Goal: Transaction & Acquisition: Purchase product/service

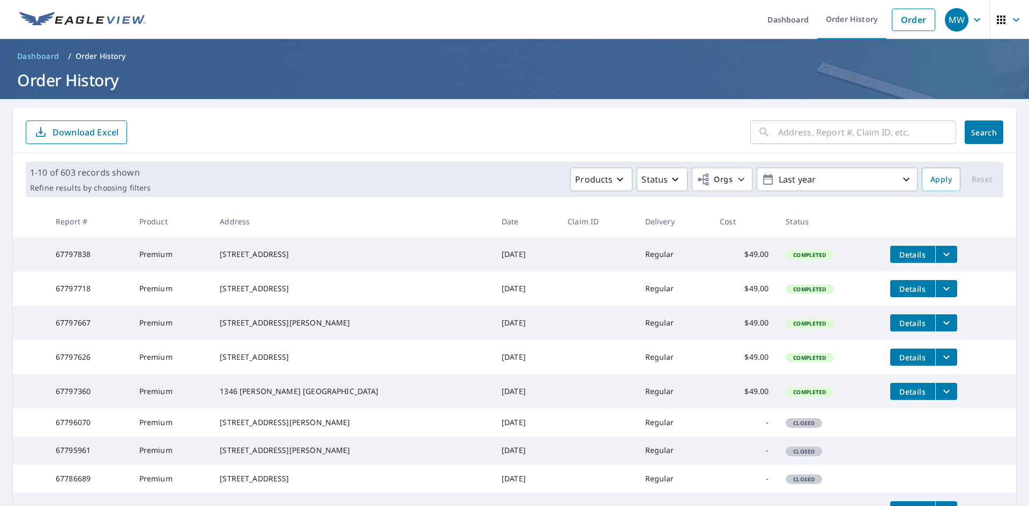
click at [940, 295] on icon "filesDropdownBtn-67797718" at bounding box center [946, 288] width 13 height 13
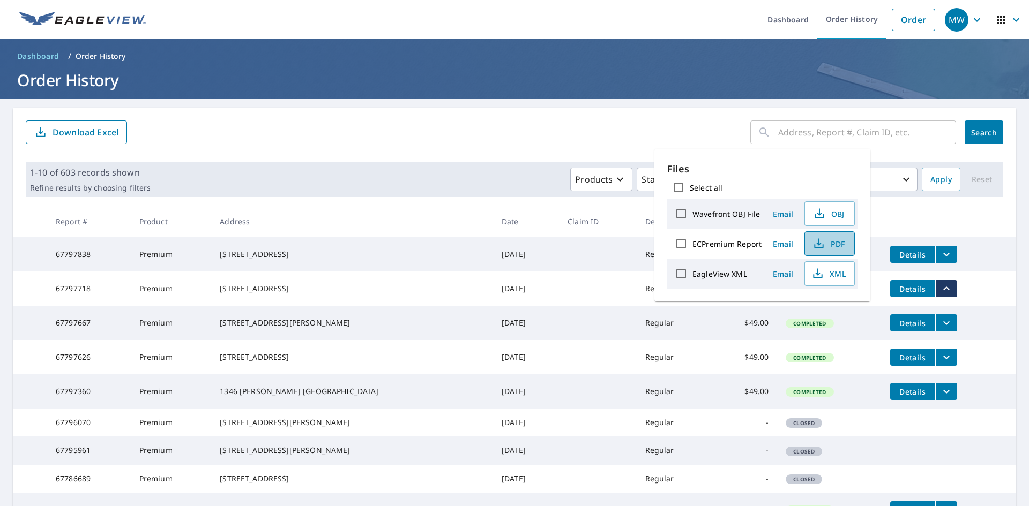
click at [839, 246] on span "PDF" at bounding box center [828, 243] width 34 height 13
click at [940, 252] on icon "filesDropdownBtn-67797838" at bounding box center [946, 254] width 13 height 13
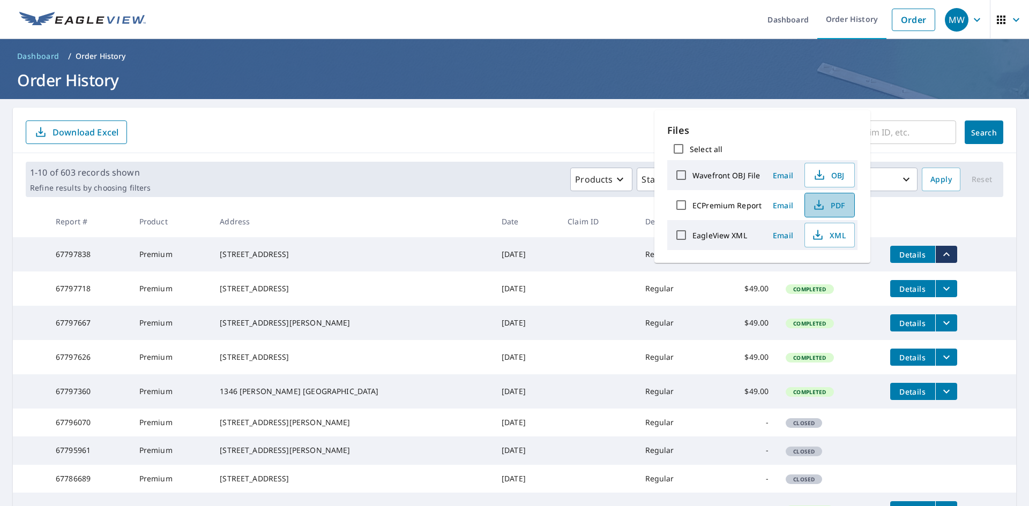
click at [834, 206] on span "PDF" at bounding box center [828, 205] width 34 height 13
click at [849, 21] on link "Order History" at bounding box center [851, 19] width 69 height 39
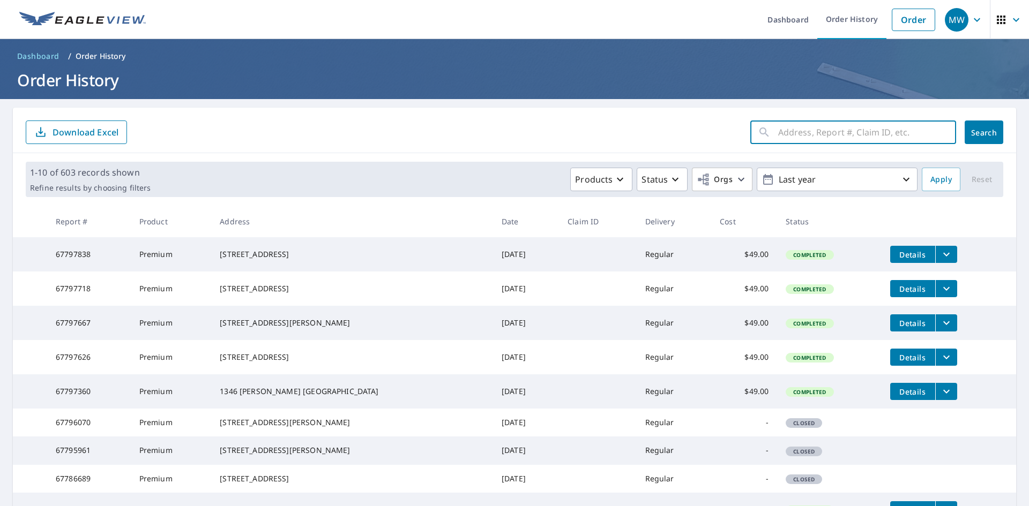
click at [822, 132] on input "text" at bounding box center [867, 132] width 178 height 30
type input "2305"
click button "Search" at bounding box center [984, 133] width 39 height 24
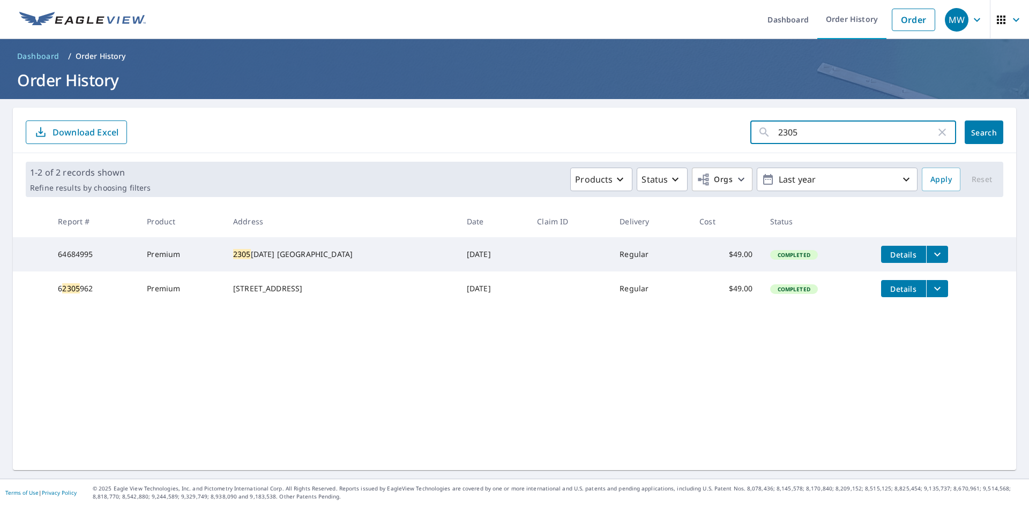
click at [809, 137] on input "2305" at bounding box center [857, 132] width 158 height 30
type input "[GEOGRAPHIC_DATA]"
click button "Search" at bounding box center [984, 133] width 39 height 24
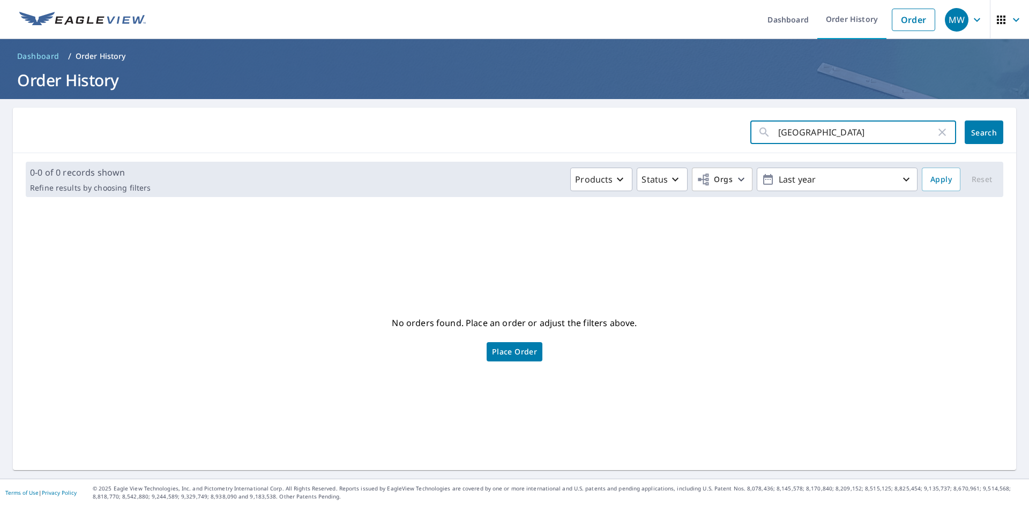
drag, startPoint x: 829, startPoint y: 129, endPoint x: 793, endPoint y: 140, distance: 37.6
click at [793, 140] on input "[GEOGRAPHIC_DATA]" at bounding box center [857, 132] width 158 height 30
type input "2305"
click button "Search" at bounding box center [984, 133] width 39 height 24
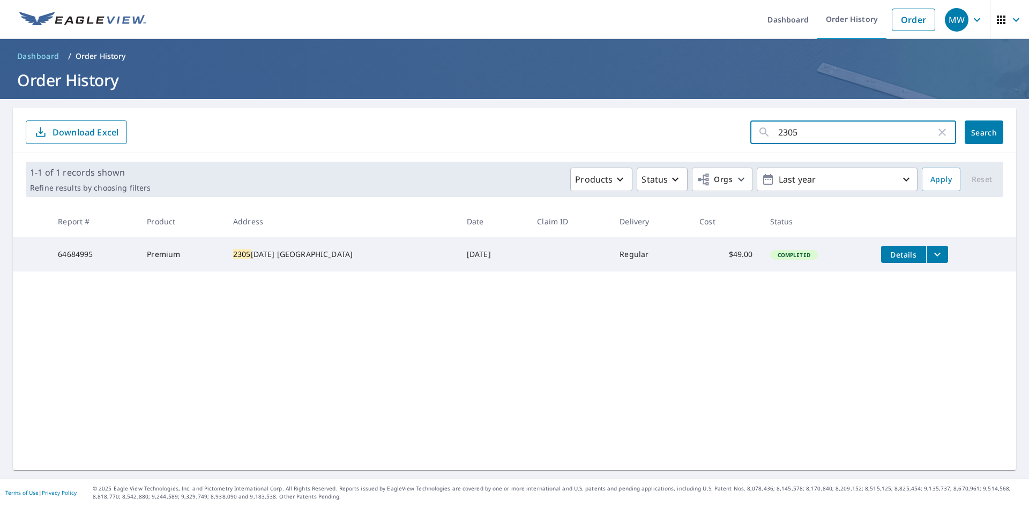
drag, startPoint x: 808, startPoint y: 132, endPoint x: 748, endPoint y: 138, distance: 60.4
click at [750, 138] on div "2305 ​" at bounding box center [853, 133] width 206 height 24
type input "[STREET_ADDRESS]"
click button "Search" at bounding box center [984, 133] width 39 height 24
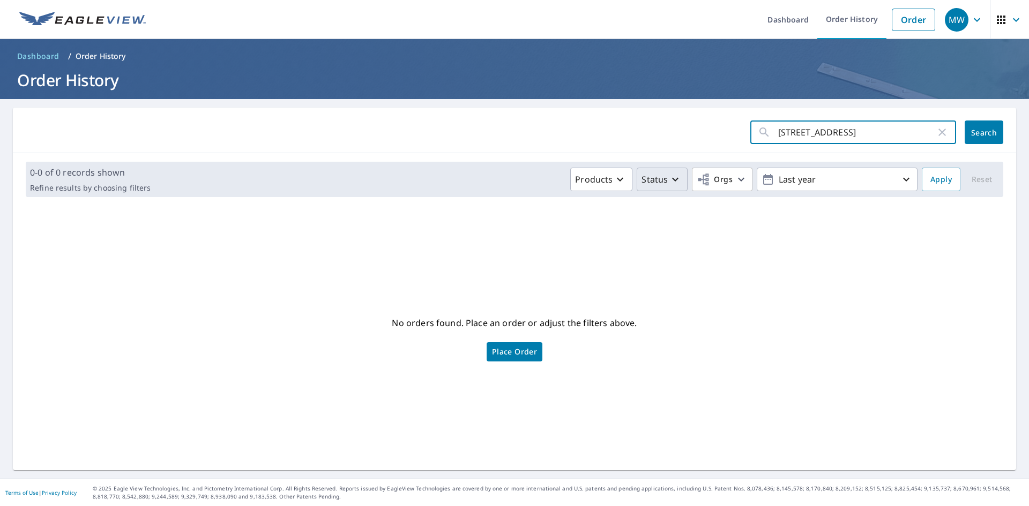
drag, startPoint x: 866, startPoint y: 133, endPoint x: 640, endPoint y: 181, distance: 230.6
click at [640, 181] on div "2305 Harbor Chase dr ​ Search 0-0 of 0 records shown Refine results by choosing…" at bounding box center [514, 289] width 1003 height 363
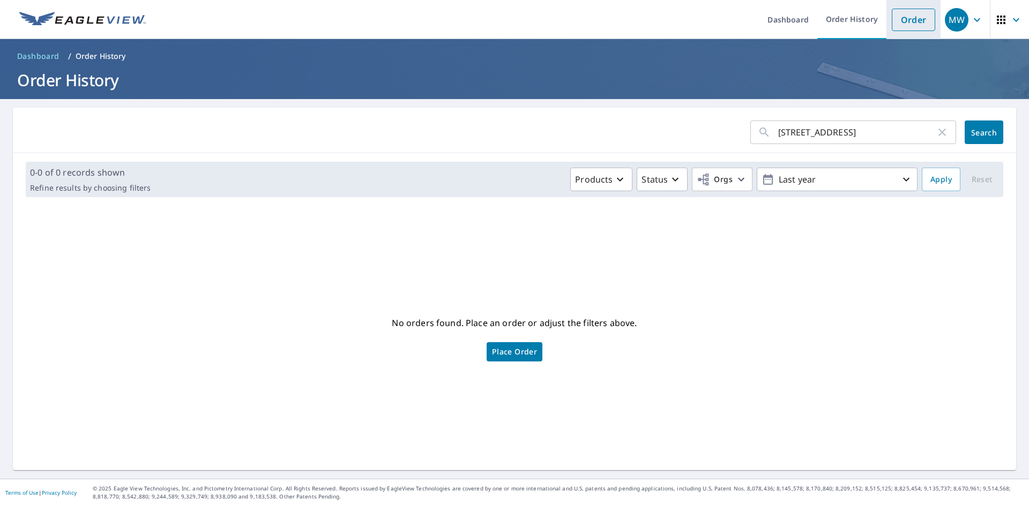
click at [911, 19] on link "Order" at bounding box center [913, 20] width 43 height 23
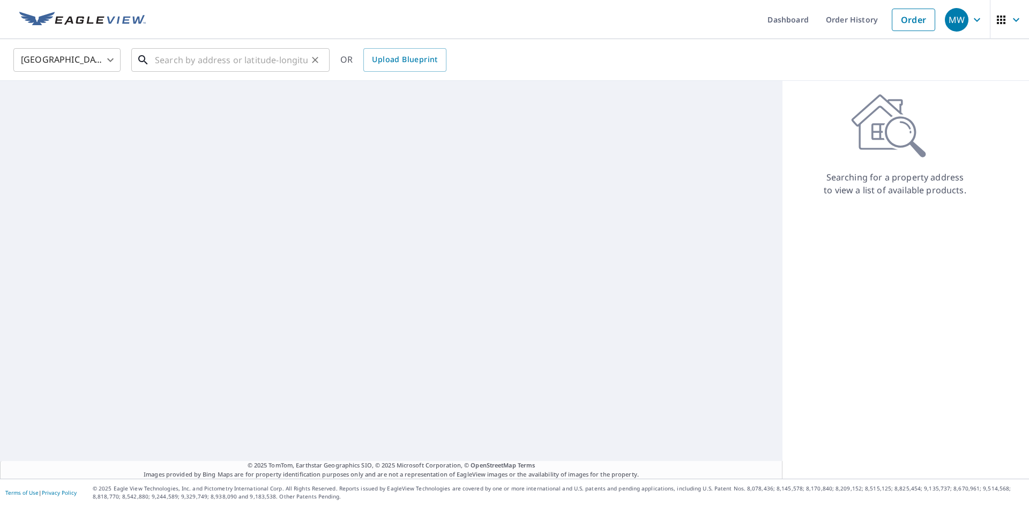
click at [184, 56] on input "text" at bounding box center [231, 60] width 153 height 30
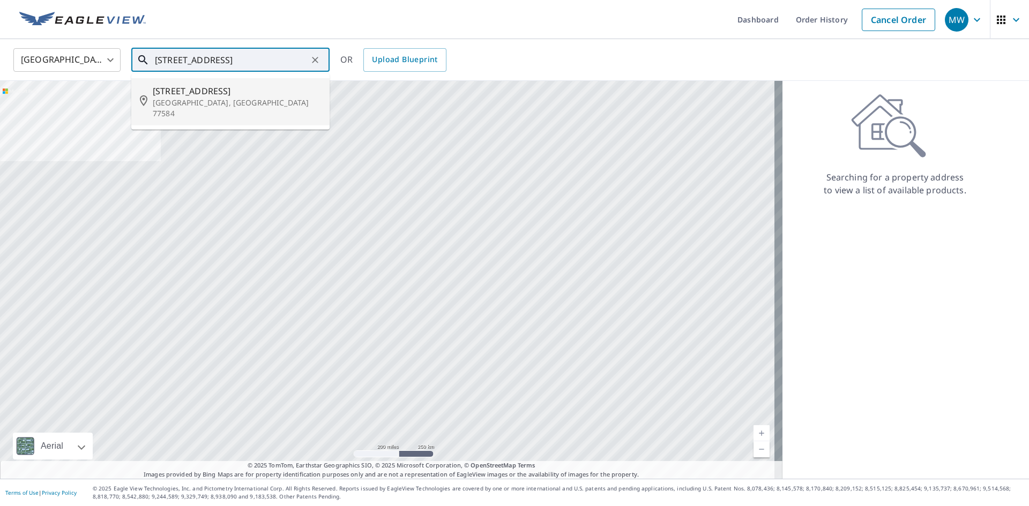
click at [227, 103] on p "[GEOGRAPHIC_DATA], [GEOGRAPHIC_DATA] 77584" at bounding box center [237, 108] width 168 height 21
type input "[STREET_ADDRESS][PERSON_NAME]"
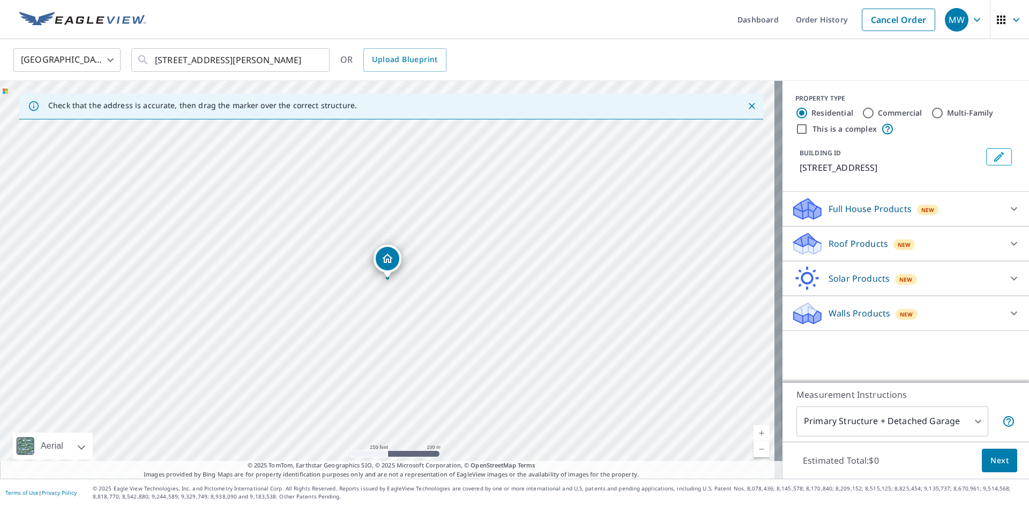
click at [829, 246] on p "Roof Products" at bounding box center [857, 243] width 59 height 13
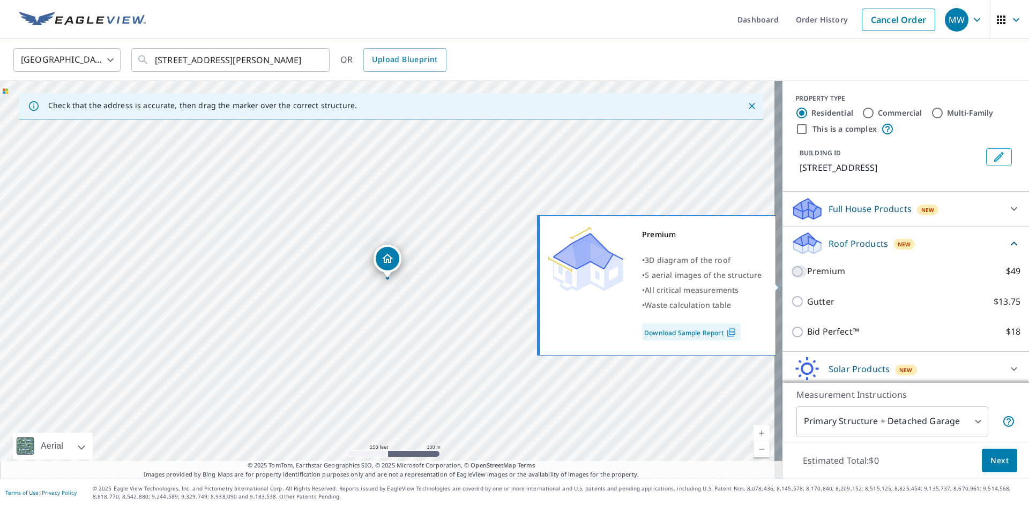
click at [791, 278] on input "Premium $49" at bounding box center [799, 271] width 16 height 13
checkbox input "true"
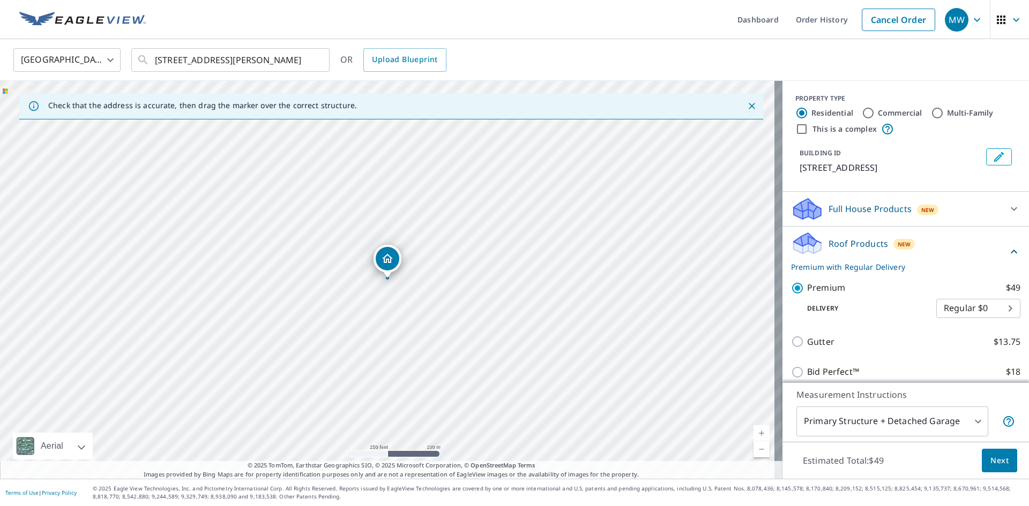
click at [998, 459] on span "Next" at bounding box center [999, 460] width 18 height 13
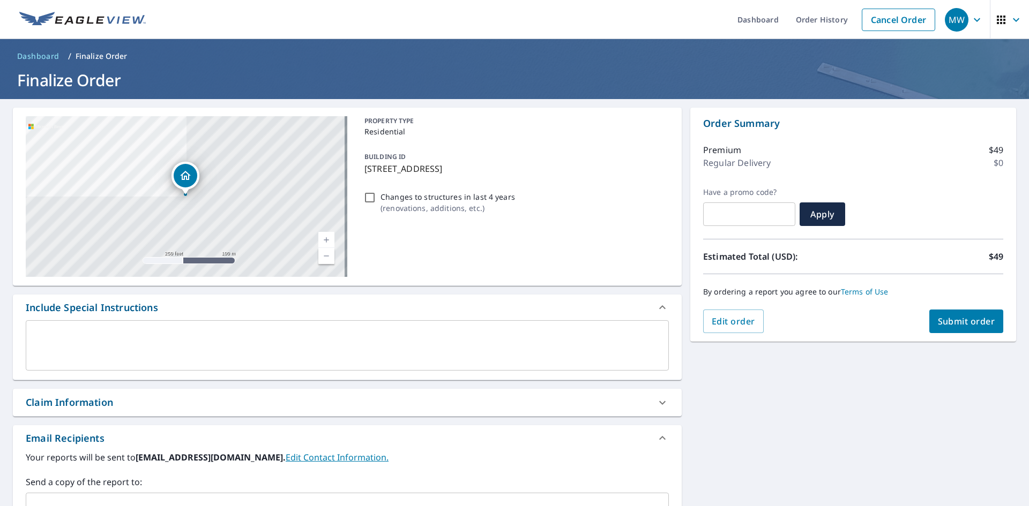
click at [957, 317] on span "Submit order" at bounding box center [966, 322] width 57 height 12
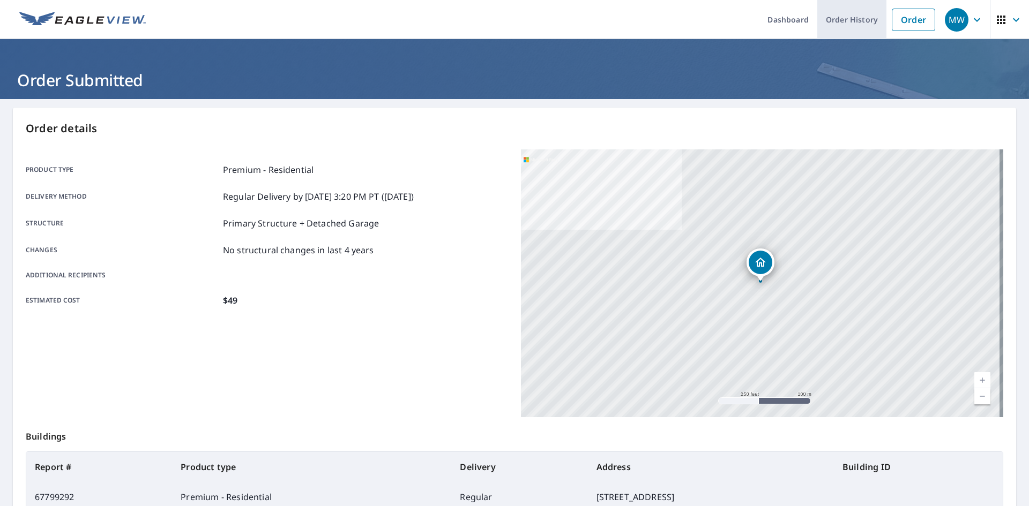
click at [861, 17] on link "Order History" at bounding box center [851, 19] width 69 height 39
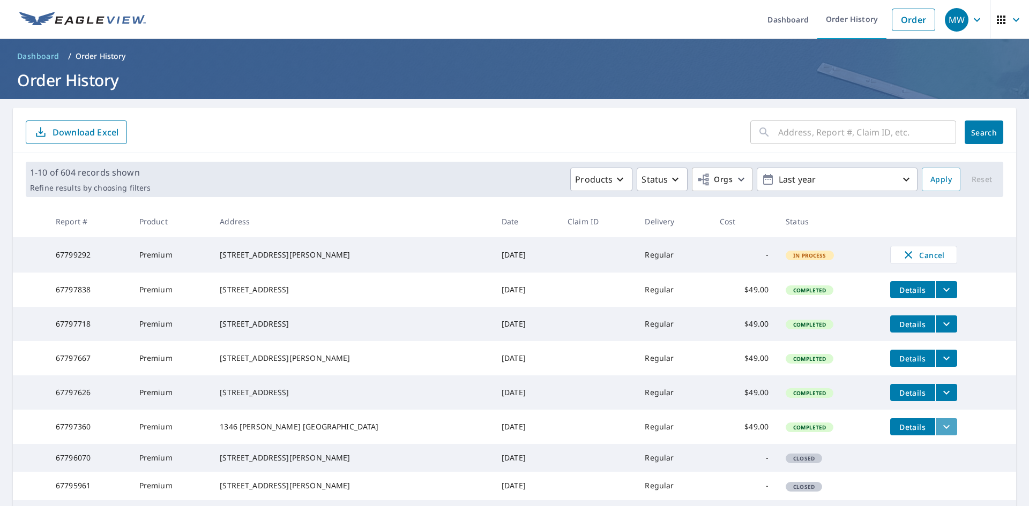
click at [935, 436] on button "filesDropdownBtn-67797360" at bounding box center [946, 426] width 22 height 17
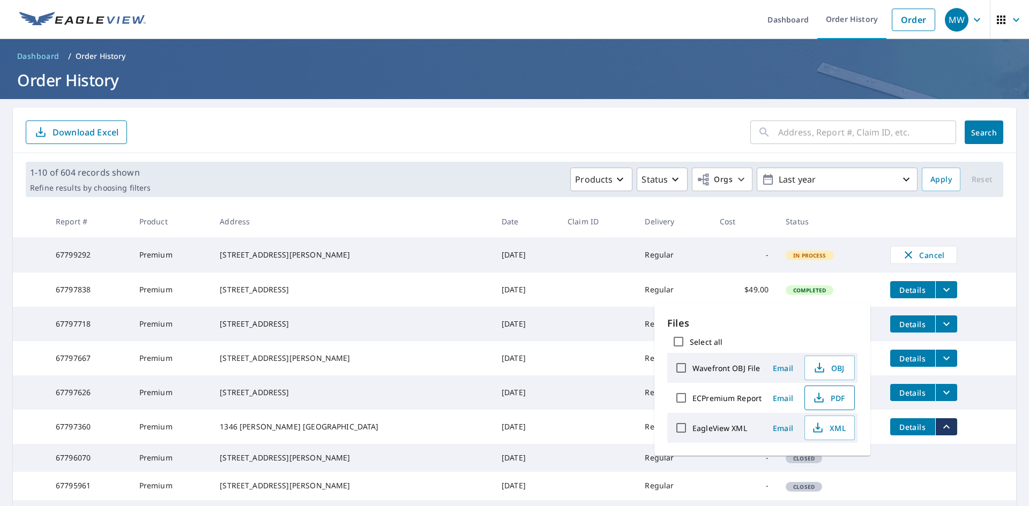
click at [834, 399] on span "PDF" at bounding box center [828, 398] width 34 height 13
click at [835, 403] on span "PDF" at bounding box center [828, 398] width 34 height 13
drag, startPoint x: 780, startPoint y: 134, endPoint x: 787, endPoint y: 122, distance: 14.2
click at [780, 134] on input "text" at bounding box center [867, 132] width 178 height 30
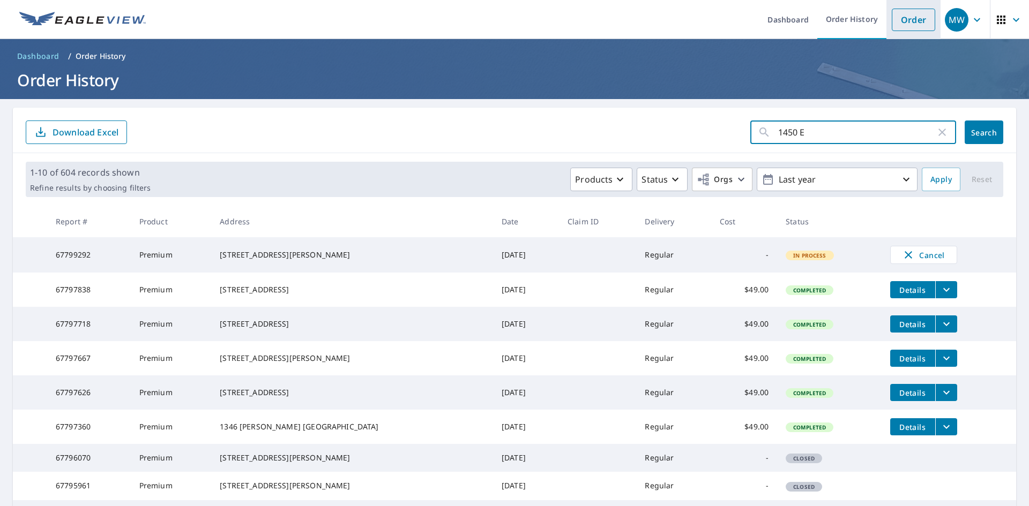
type input "1450 E"
click at [905, 16] on link "Order" at bounding box center [913, 20] width 43 height 23
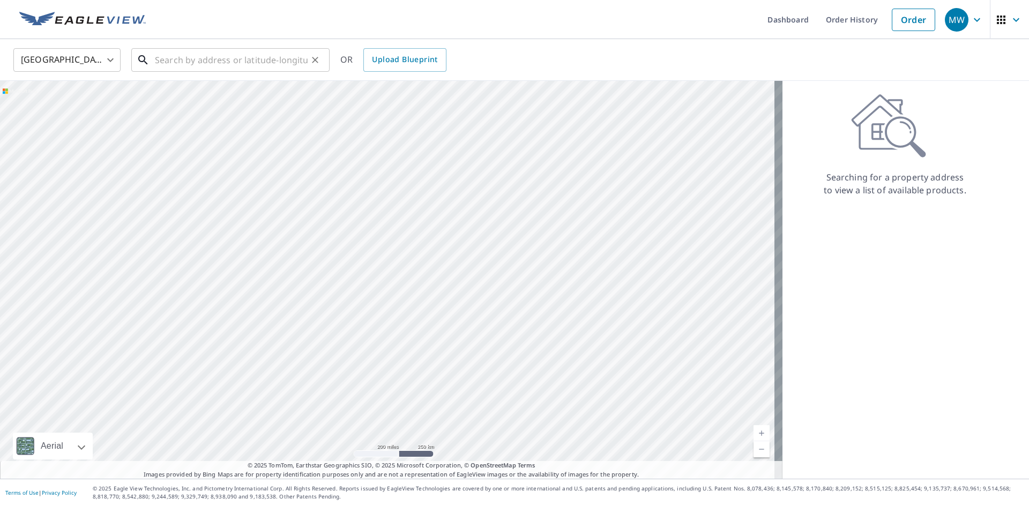
click at [162, 56] on input "text" at bounding box center [231, 60] width 153 height 30
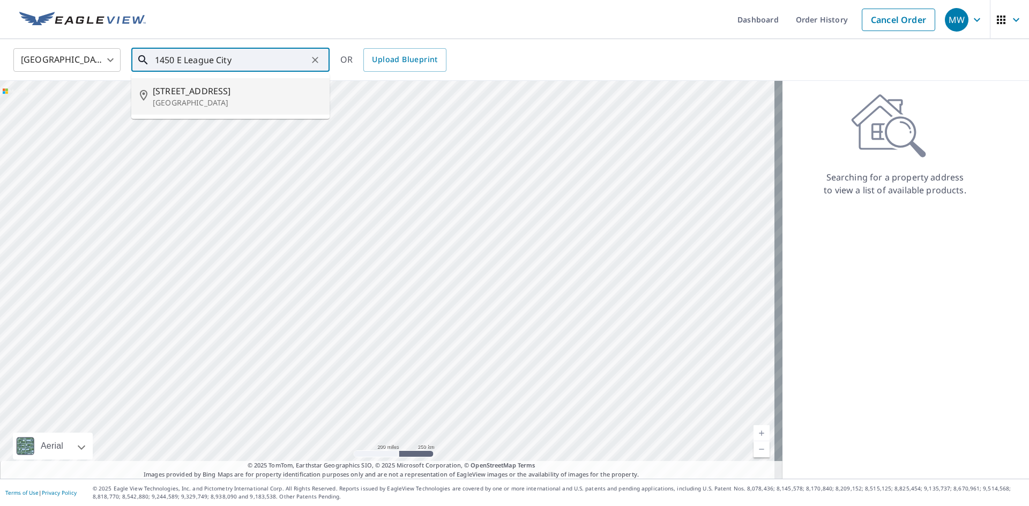
click at [243, 91] on span "[STREET_ADDRESS]" at bounding box center [237, 91] width 168 height 13
type input "[STREET_ADDRESS]"
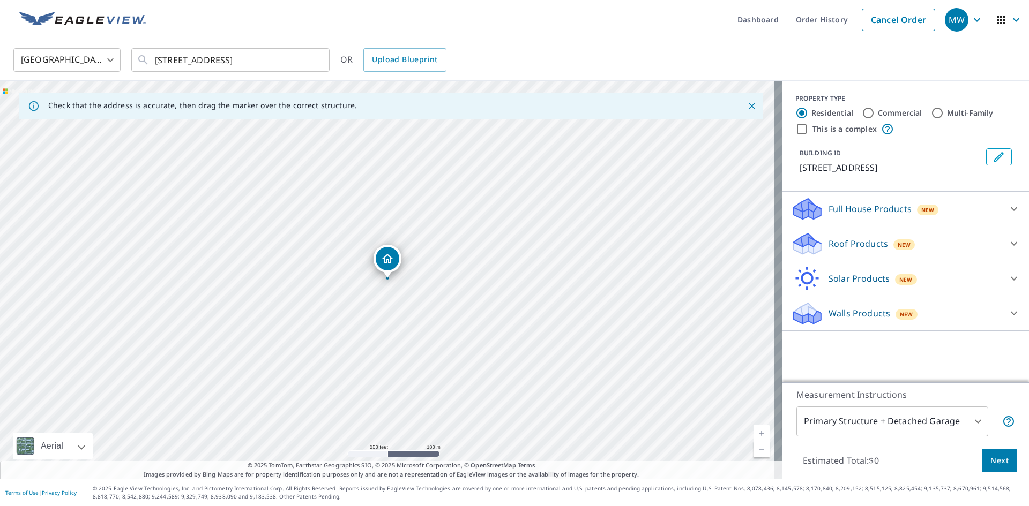
click at [862, 250] on p "Roof Products" at bounding box center [857, 243] width 59 height 13
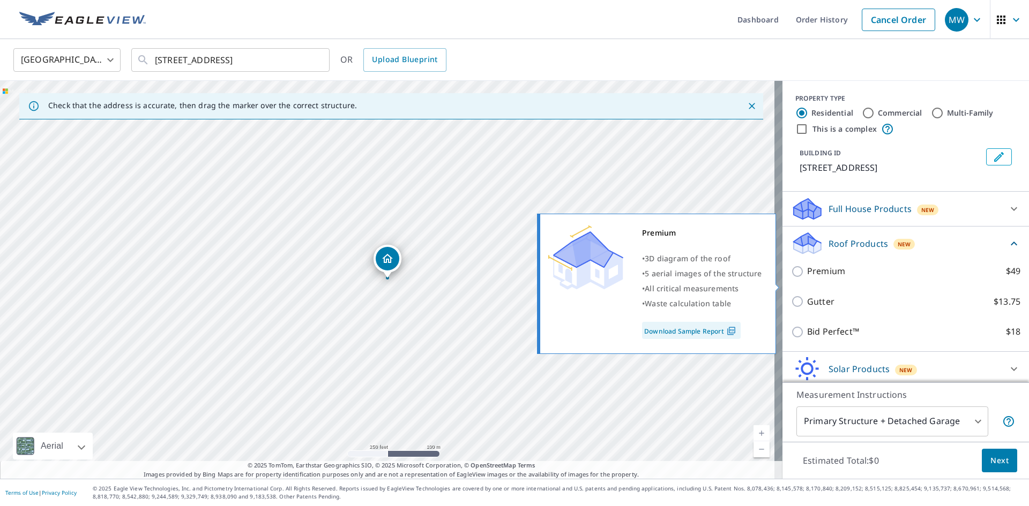
click at [791, 278] on input "Premium $49" at bounding box center [799, 271] width 16 height 13
checkbox input "true"
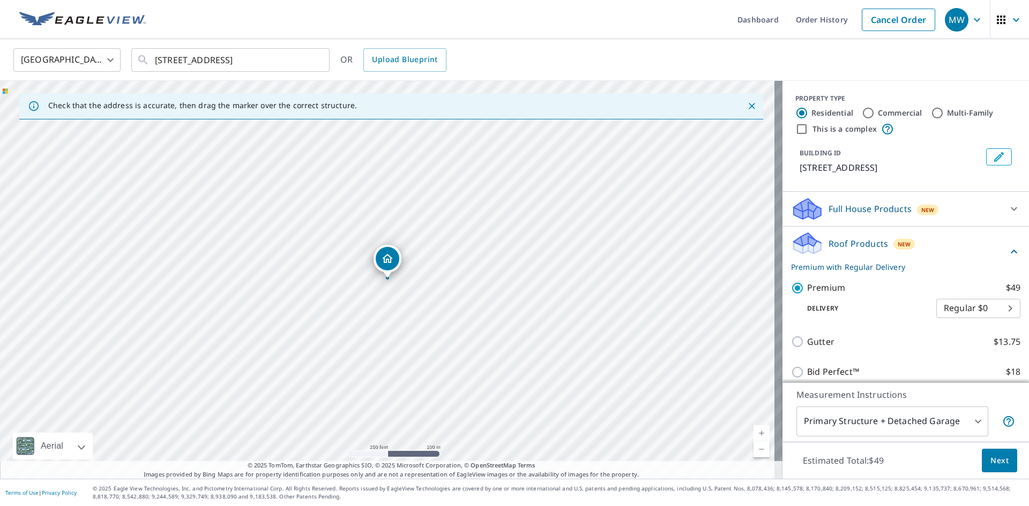
click at [997, 466] on span "Next" at bounding box center [999, 460] width 18 height 13
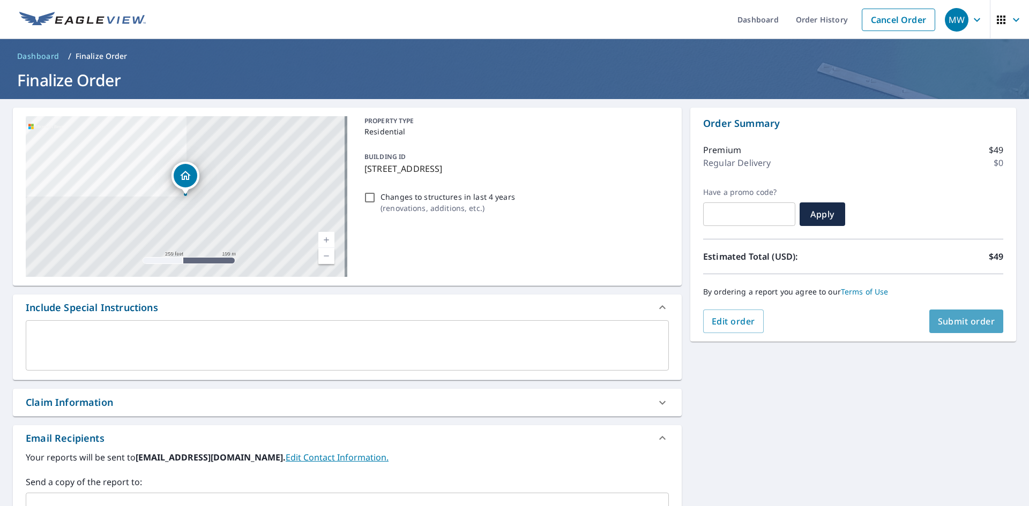
click at [960, 319] on span "Submit order" at bounding box center [966, 322] width 57 height 12
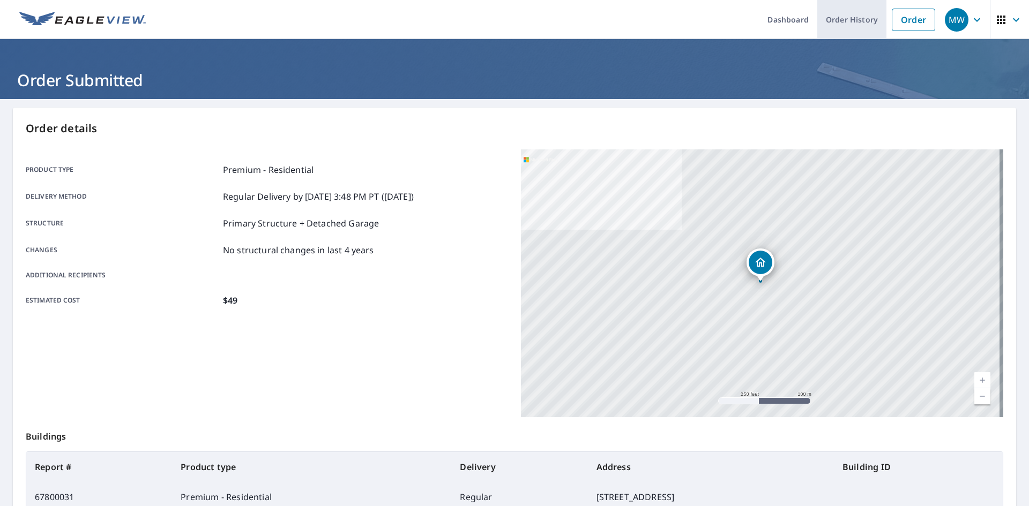
click at [837, 21] on link "Order History" at bounding box center [851, 19] width 69 height 39
